Goal: Task Accomplishment & Management: Manage account settings

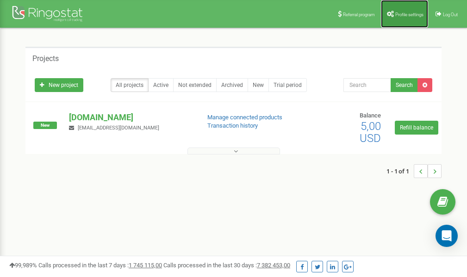
click at [400, 16] on span "Profile settings" at bounding box center [409, 14] width 28 height 5
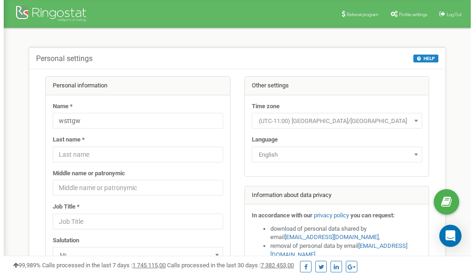
scroll to position [46, 0]
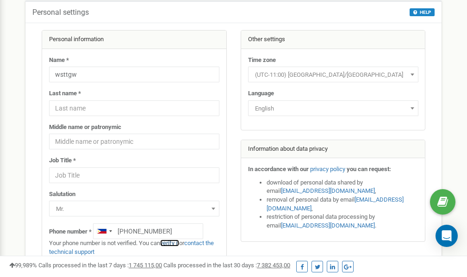
click at [174, 242] on link "verify it" at bounding box center [169, 243] width 19 height 7
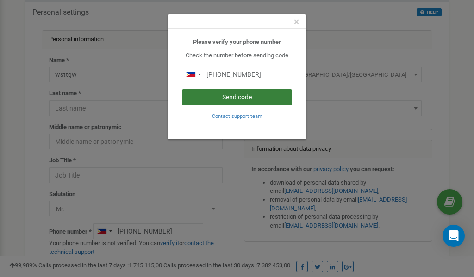
click at [232, 96] on button "Send code" at bounding box center [237, 97] width 110 height 16
